Goal: Information Seeking & Learning: Learn about a topic

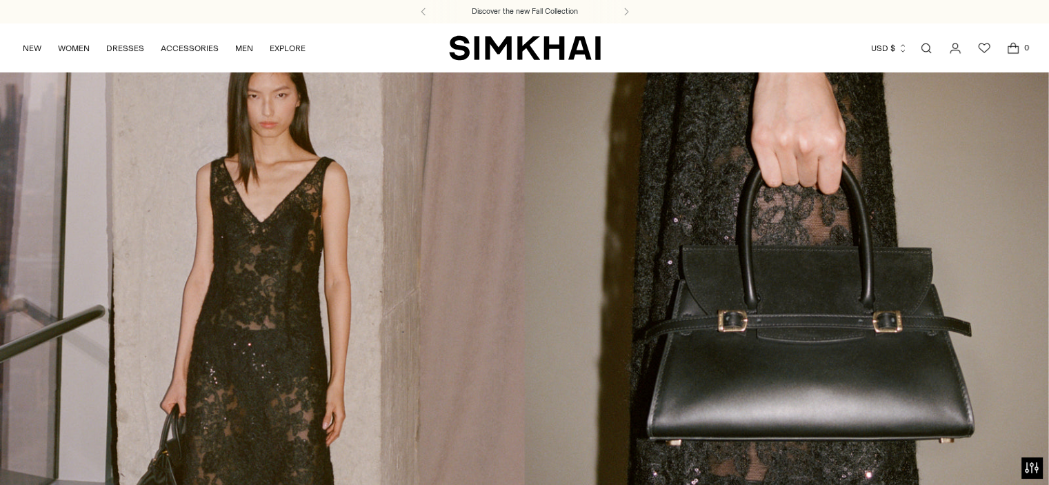
click at [927, 50] on link "Open search modal" at bounding box center [927, 48] width 28 height 28
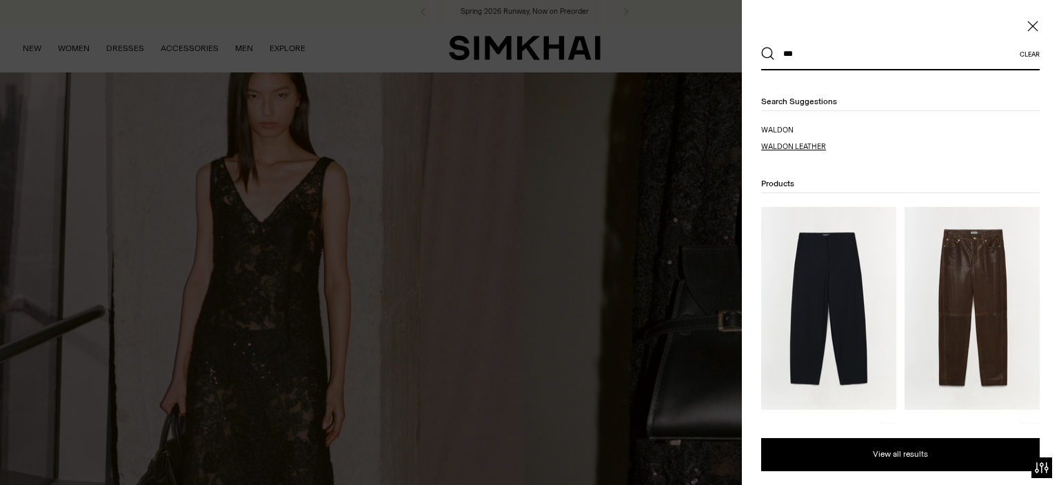
type input "***"
click at [790, 144] on span "don leather" at bounding box center [801, 146] width 49 height 9
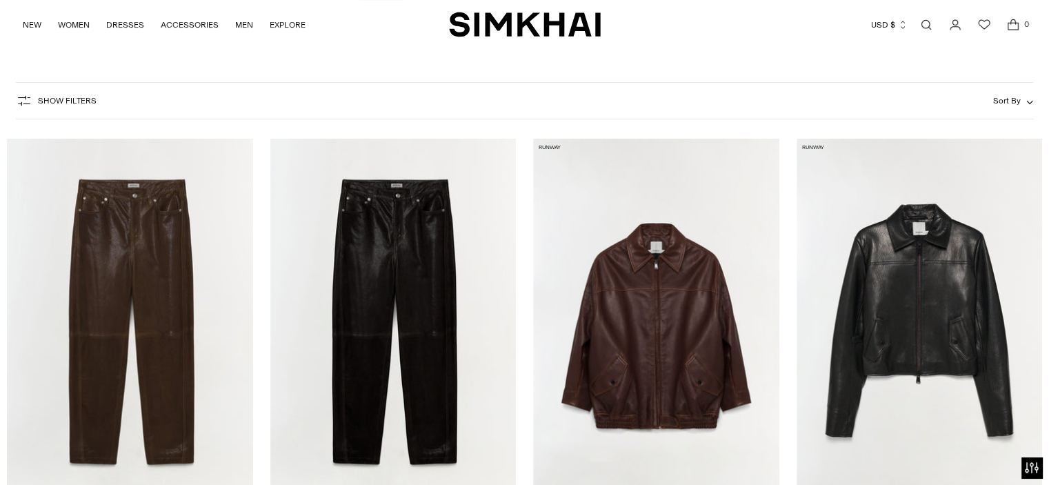
scroll to position [138, 0]
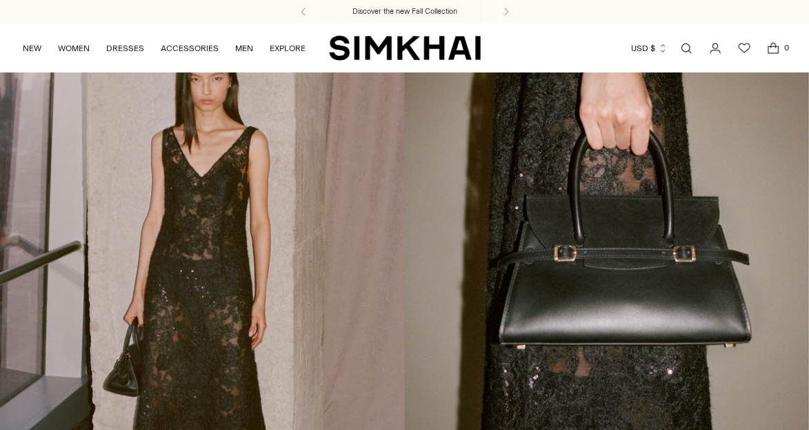
click at [687, 49] on link "Open search modal" at bounding box center [687, 48] width 28 height 28
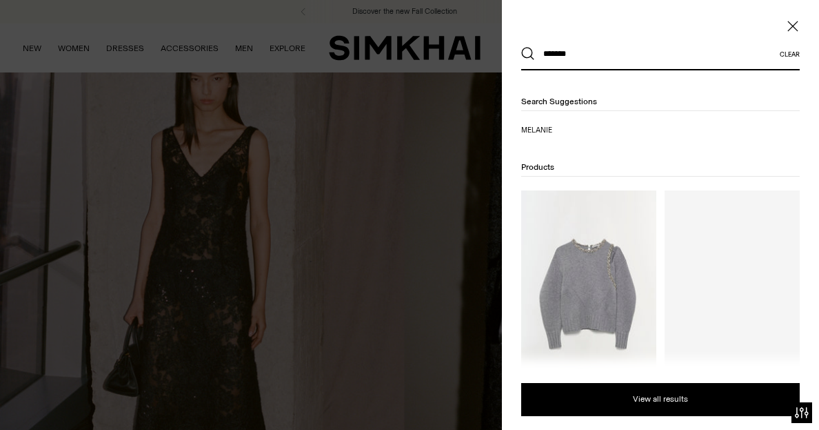
type input "*******"
click at [521, 47] on button "Search" at bounding box center [528, 54] width 14 height 14
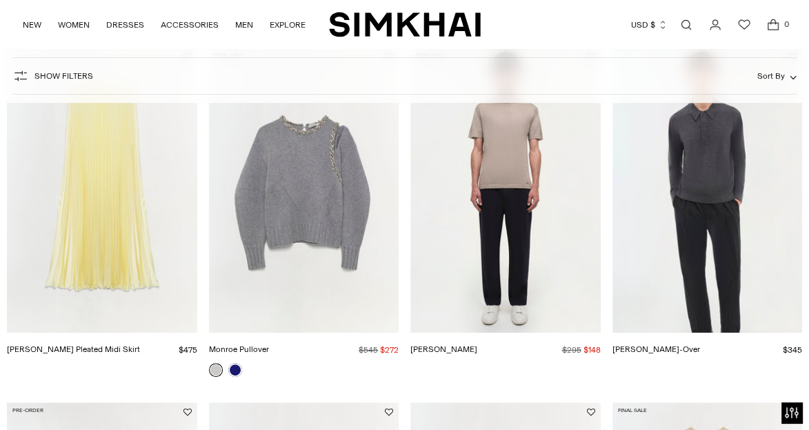
scroll to position [276, 0]
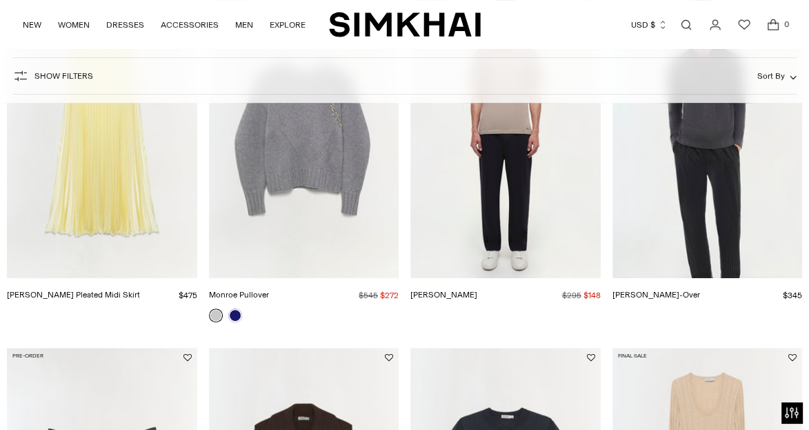
click at [123, 290] on link "[PERSON_NAME] Pleated Midi Skirt" at bounding box center [73, 295] width 133 height 10
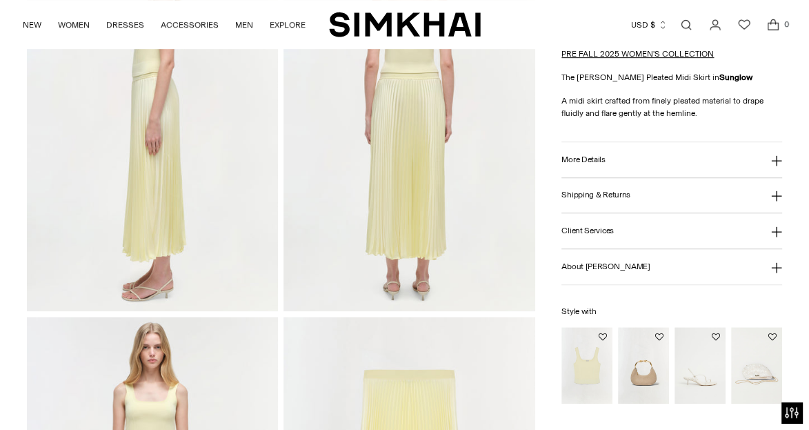
scroll to position [552, 0]
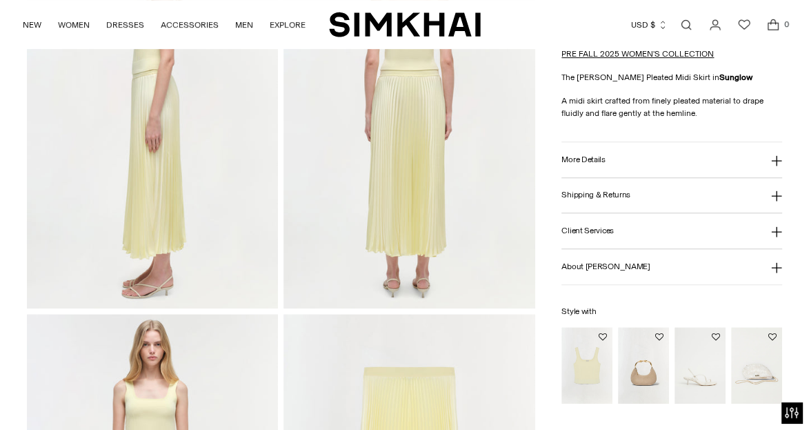
click at [0, 0] on img "Ramaina Compact Knit Tank" at bounding box center [0, 0] width 0 height 0
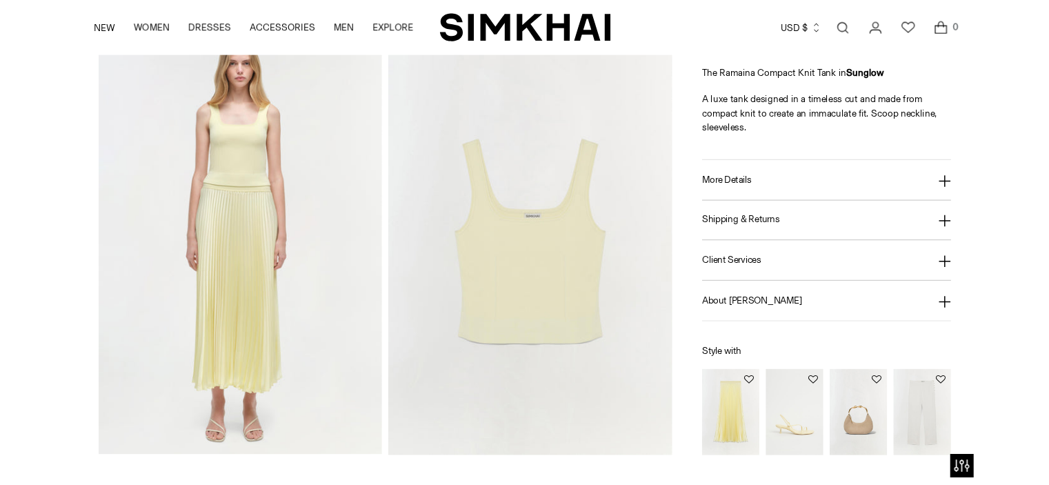
scroll to position [873, 0]
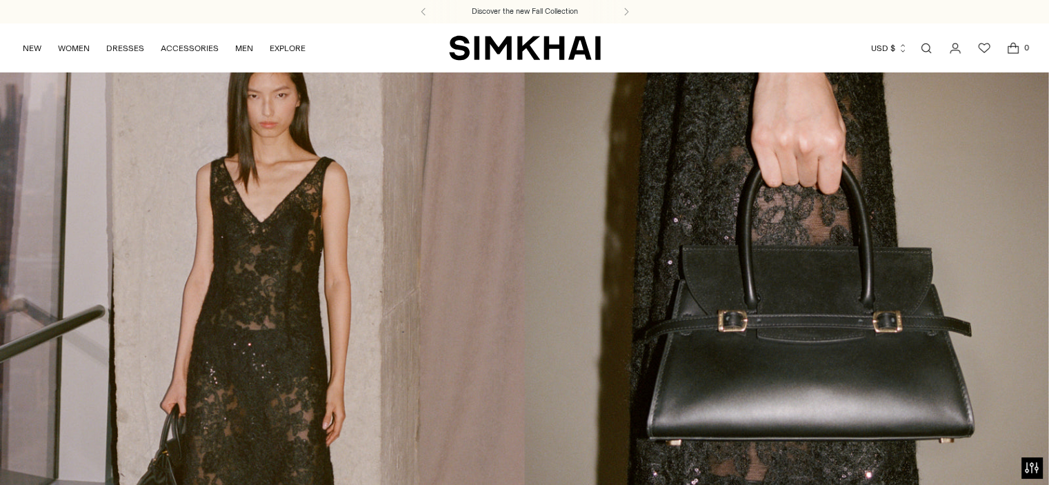
click at [926, 49] on link "Open search modal" at bounding box center [927, 48] width 28 height 28
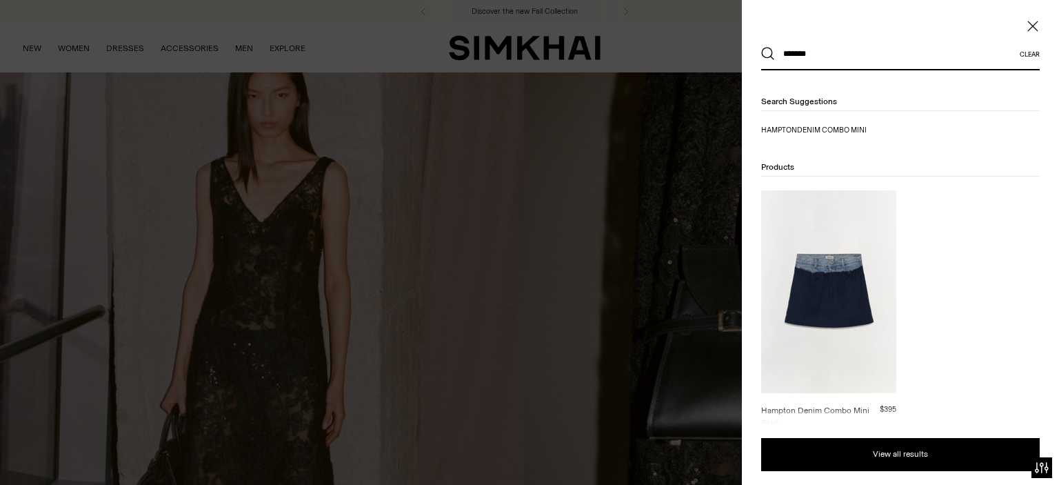
type input "*******"
click at [822, 283] on img at bounding box center [829, 291] width 135 height 203
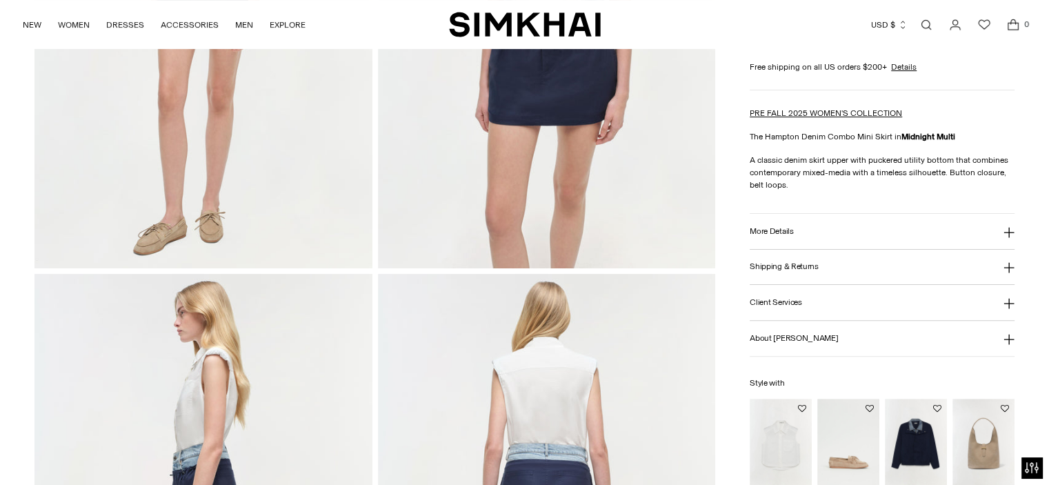
scroll to position [368, 0]
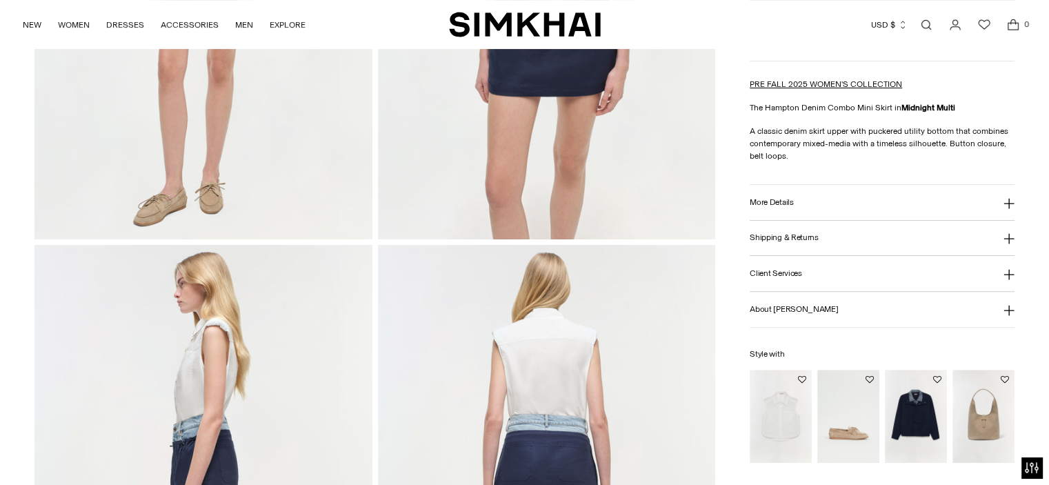
click at [764, 199] on h3 "More Details" at bounding box center [771, 202] width 43 height 9
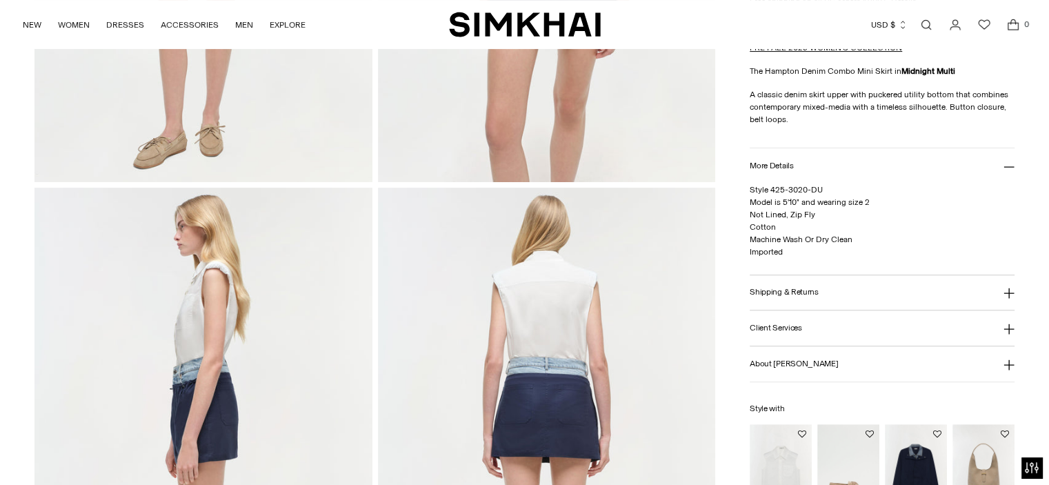
scroll to position [552, 0]
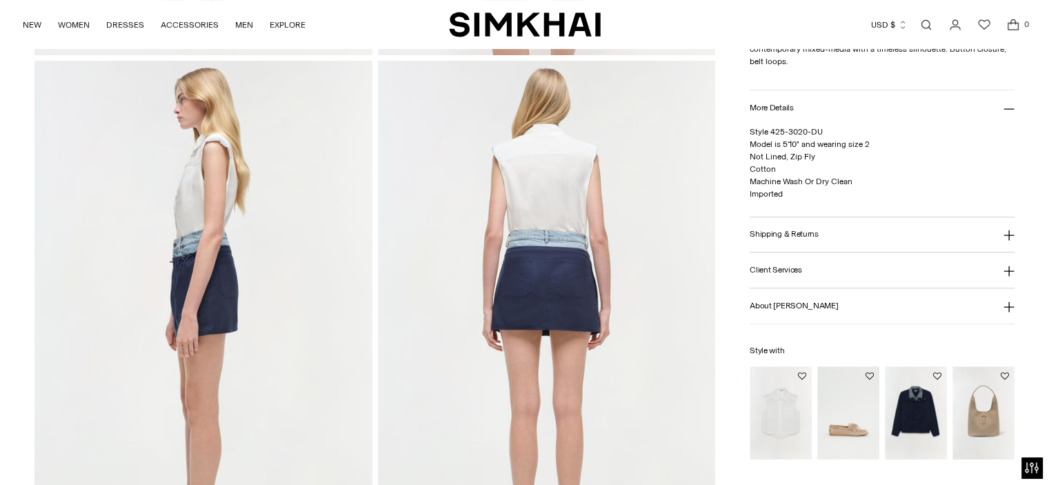
click at [561, 264] on img at bounding box center [546, 314] width 337 height 506
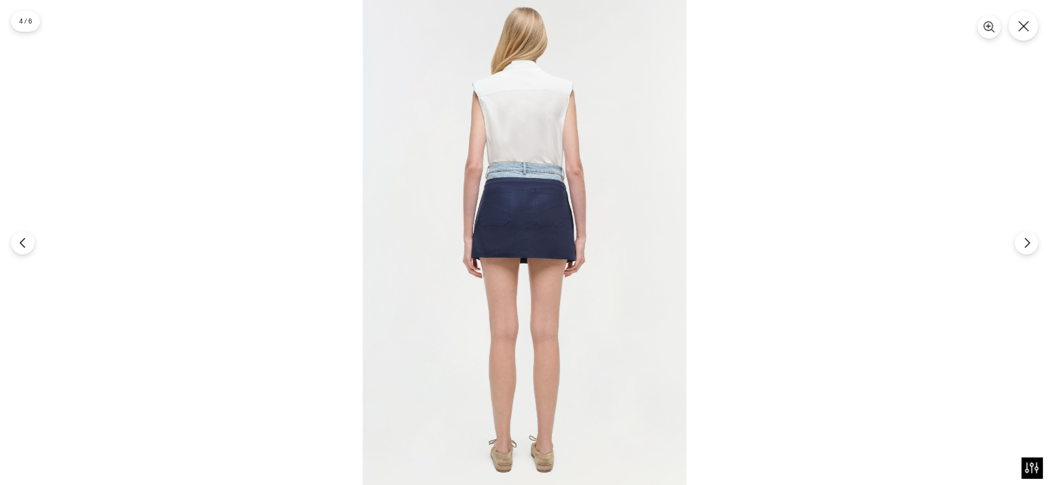
click at [533, 221] on img at bounding box center [525, 242] width 324 height 485
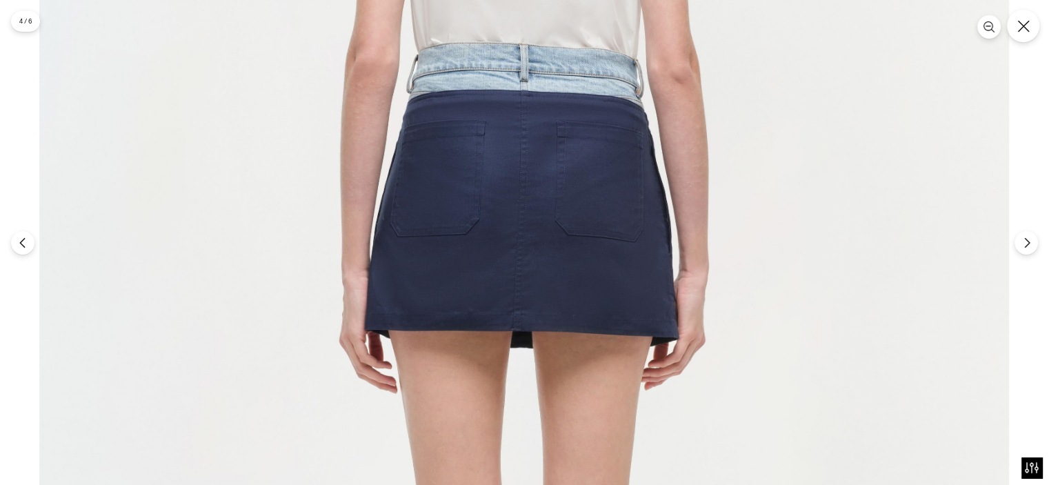
click at [1026, 31] on icon "Close" at bounding box center [1023, 26] width 12 height 12
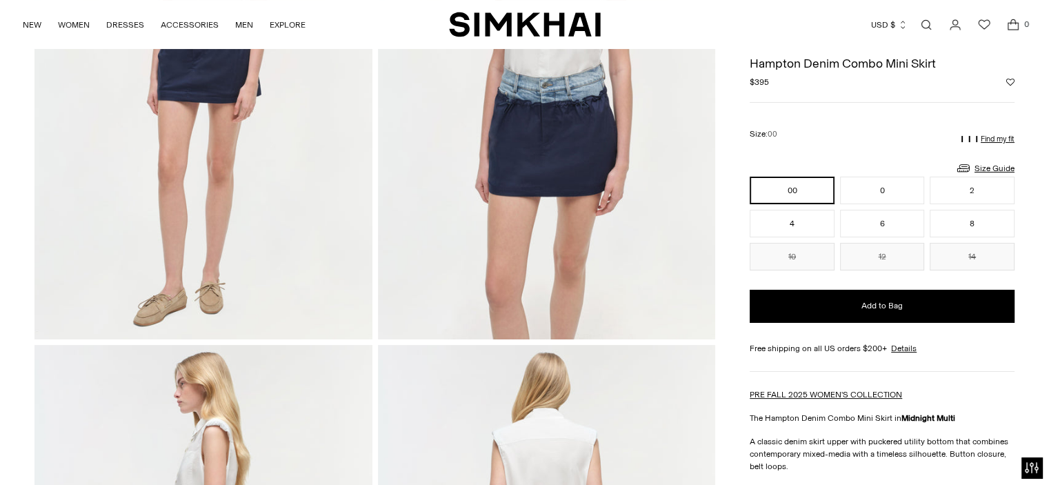
scroll to position [138, 0]
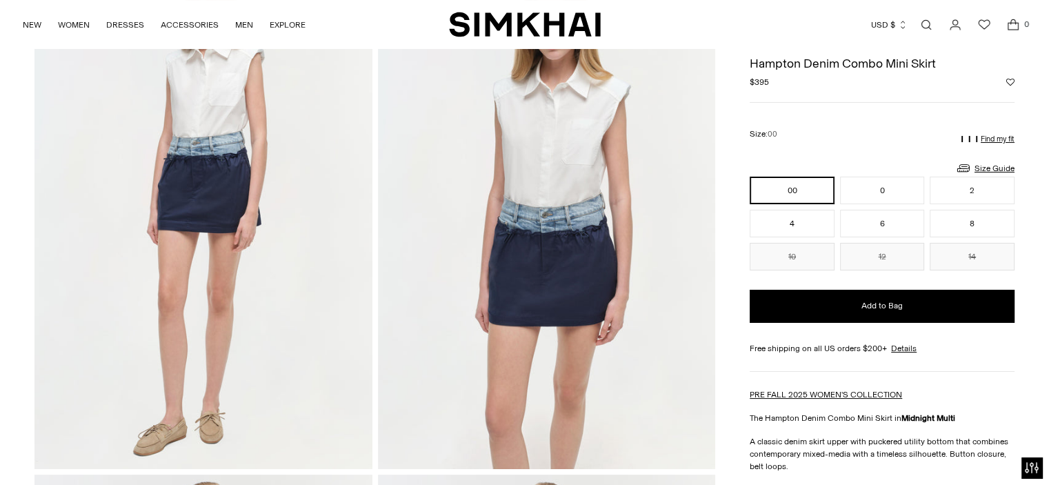
click at [926, 17] on link "Open search modal" at bounding box center [927, 25] width 28 height 28
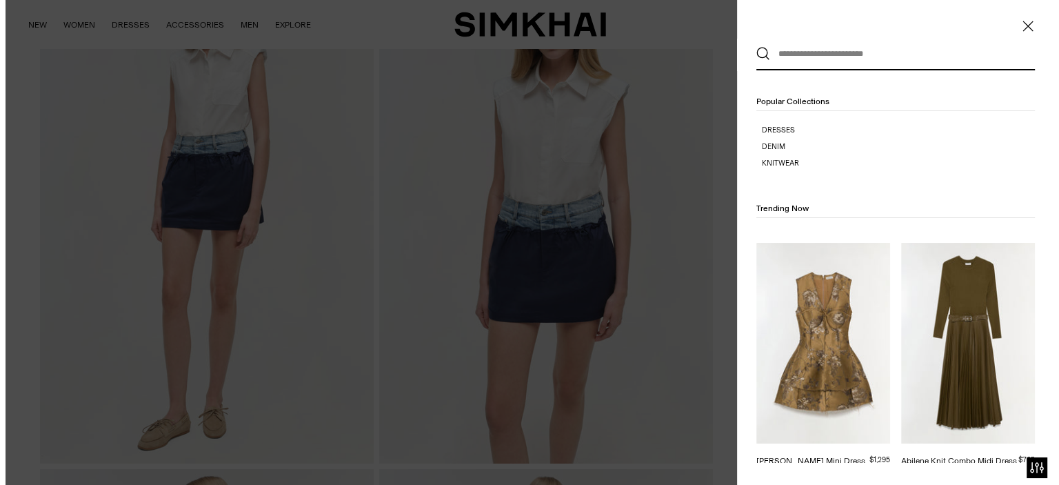
scroll to position [0, 0]
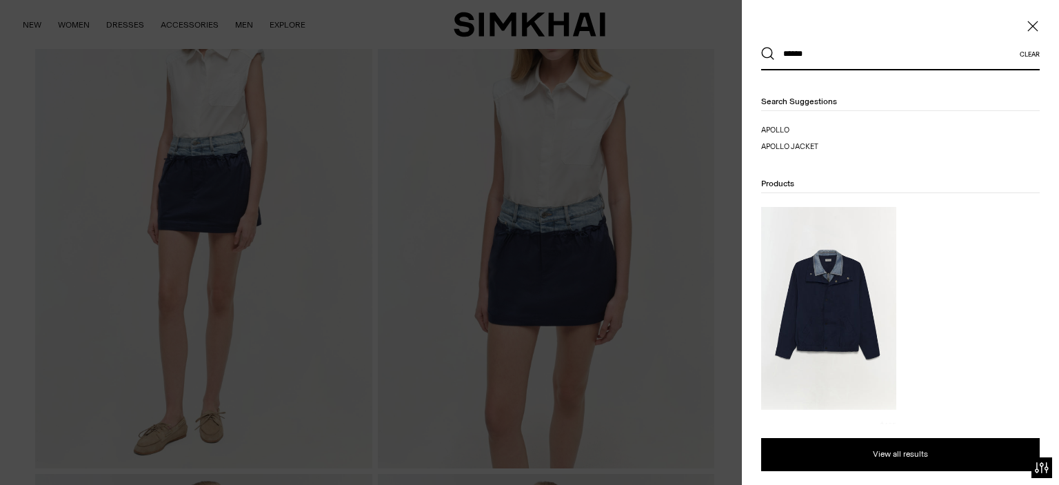
type input "******"
click at [762, 47] on button "Search" at bounding box center [769, 54] width 14 height 14
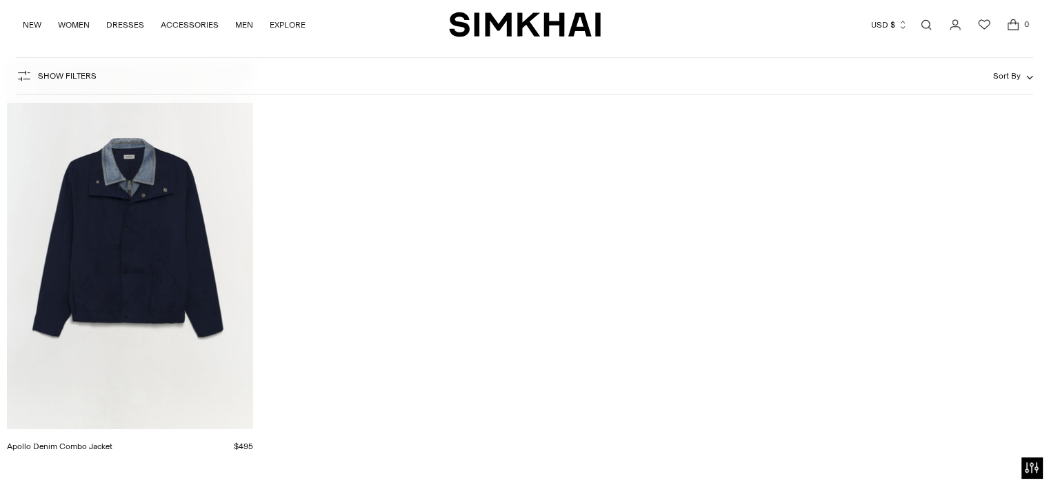
scroll to position [230, 0]
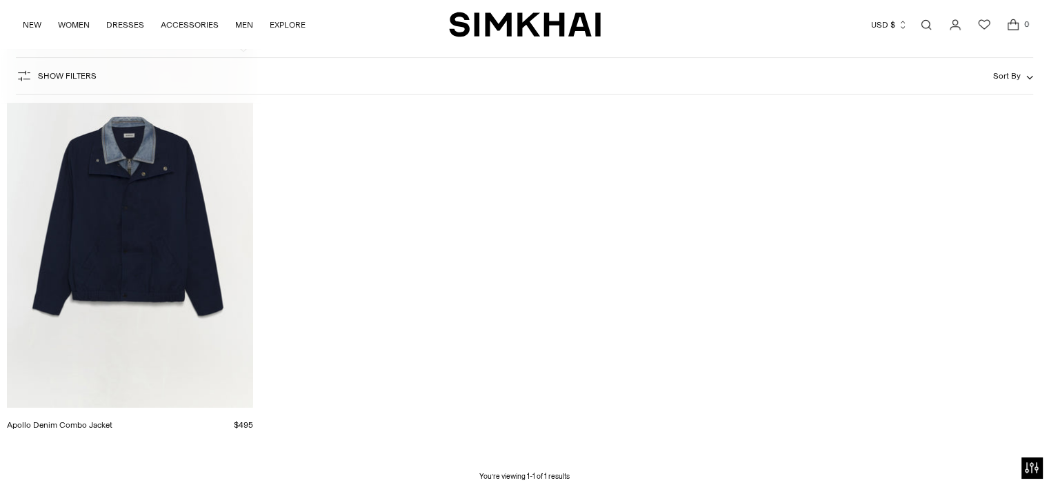
click at [112, 420] on link "Apollo Denim Combo Jacket" at bounding box center [60, 425] width 106 height 10
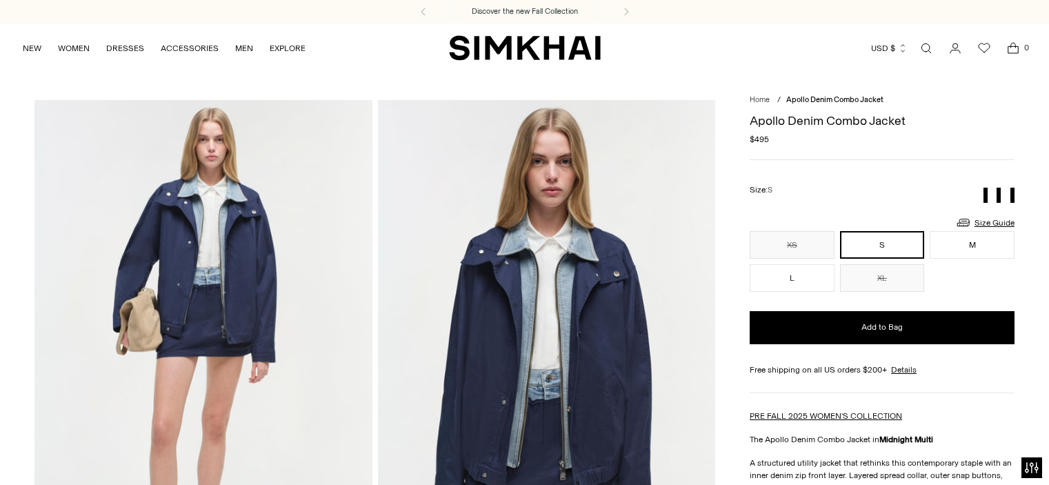
scroll to position [183, 0]
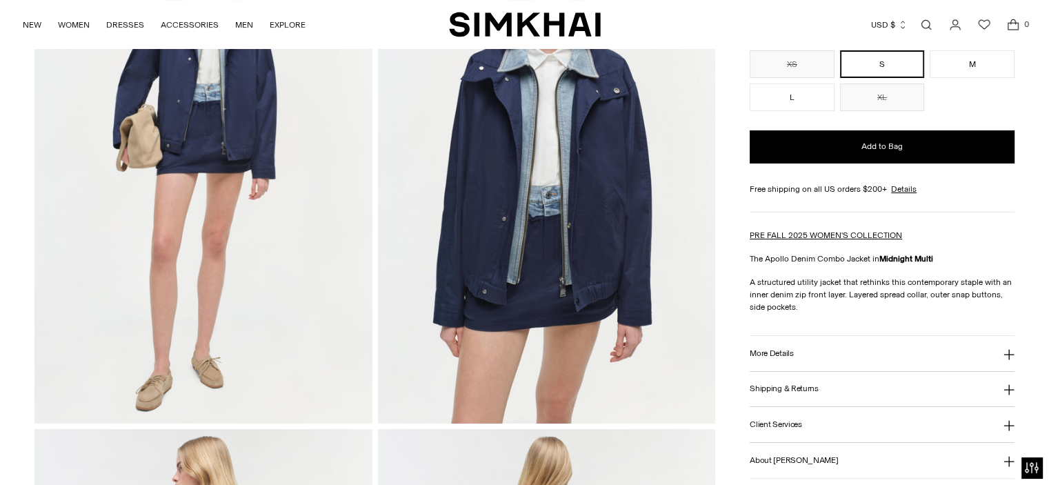
click at [777, 346] on button "More Details" at bounding box center [882, 353] width 265 height 35
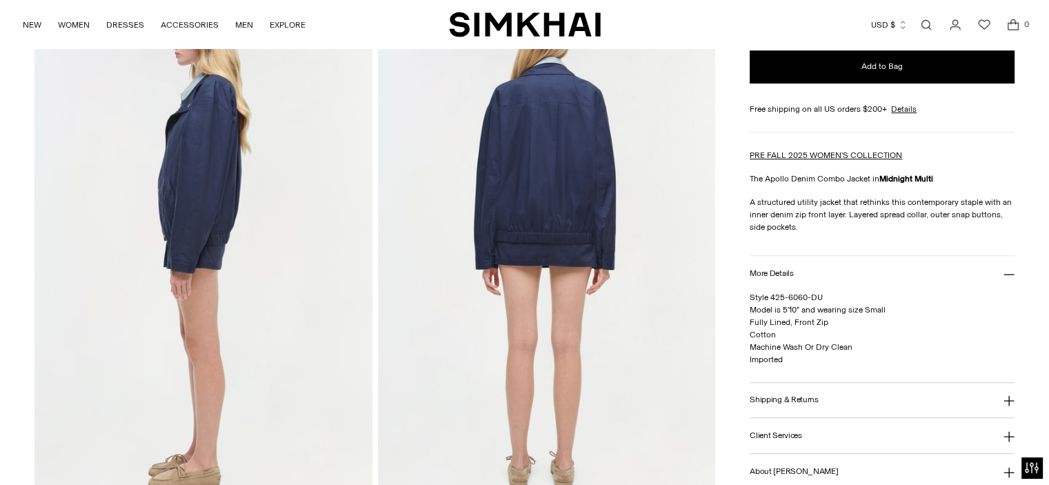
scroll to position [506, 0]
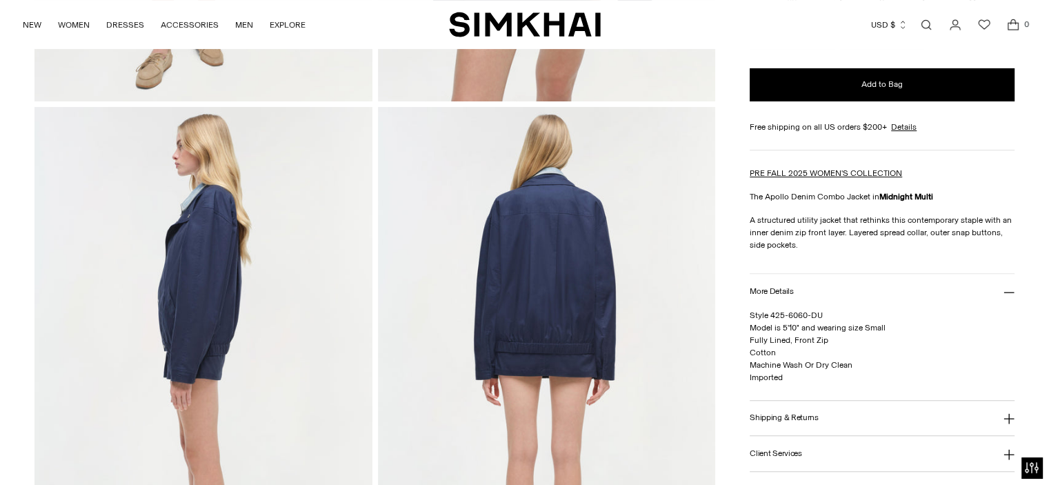
click at [548, 216] on img at bounding box center [546, 360] width 337 height 506
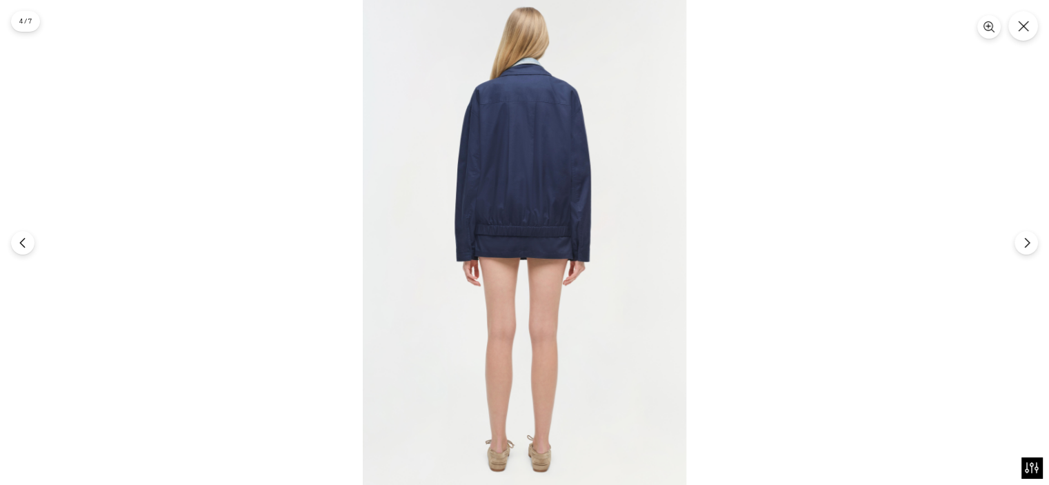
click at [548, 216] on img at bounding box center [525, 242] width 324 height 485
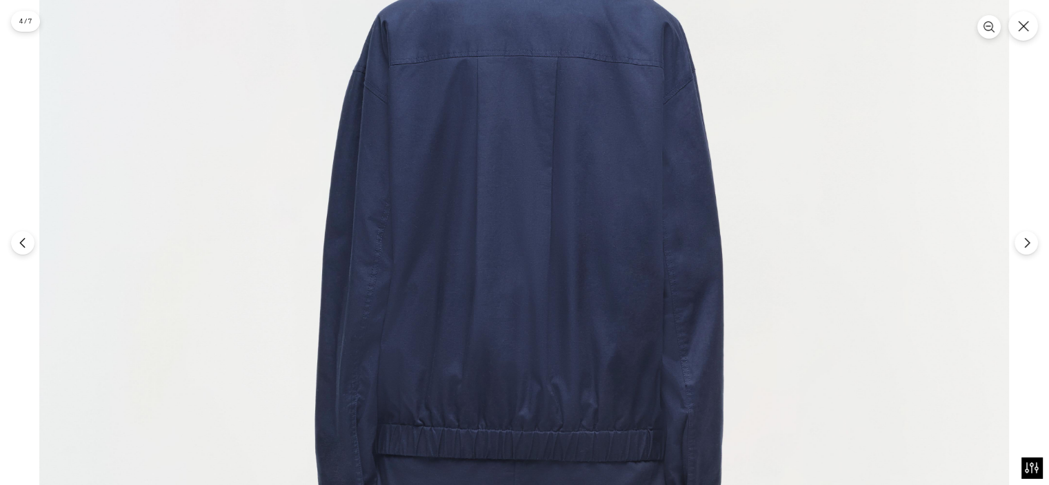
click at [548, 216] on img at bounding box center [524, 479] width 970 height 1455
